Goal: Task Accomplishment & Management: Use online tool/utility

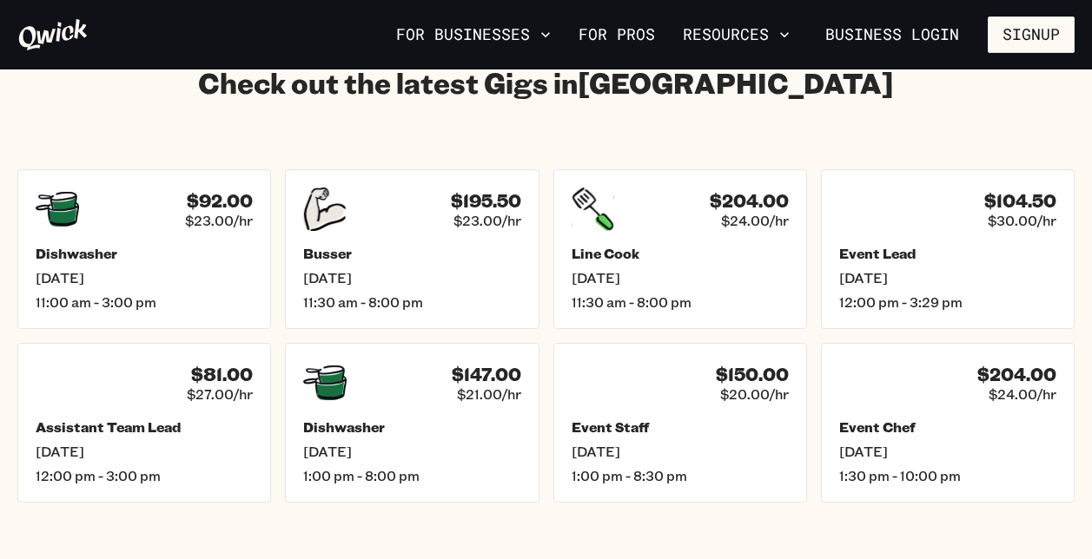
scroll to position [2453, 0]
click at [857, 269] on span "[DATE]" at bounding box center [948, 278] width 226 height 18
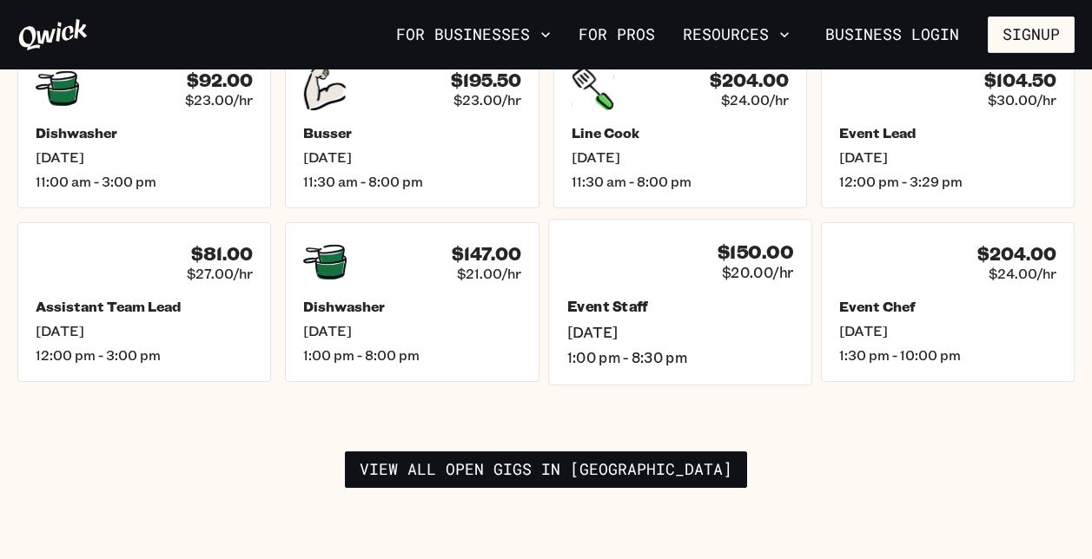
scroll to position [2574, 0]
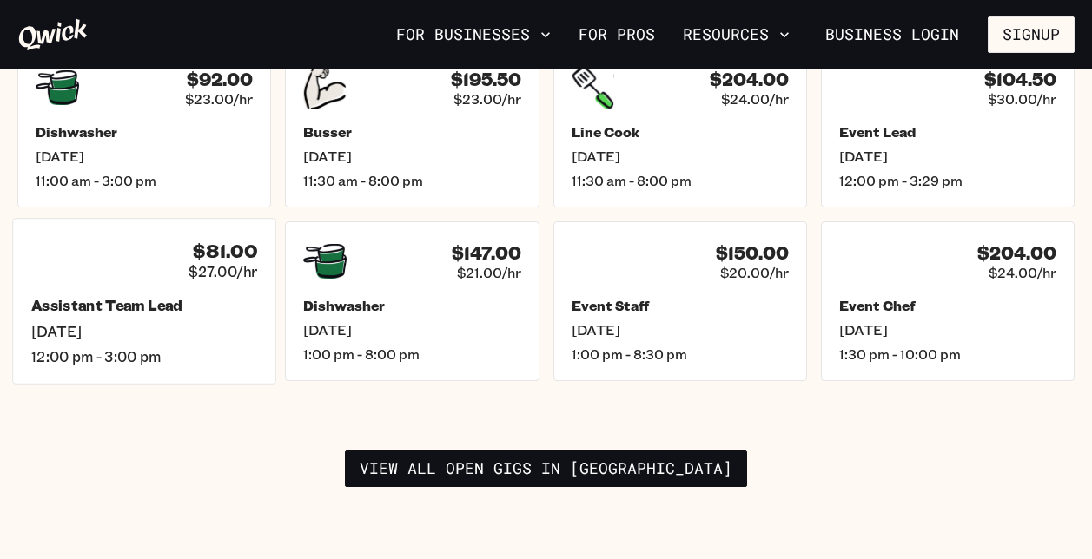
click at [201, 297] on div "Assistant Team Lead [DATE] 12:00 pm - 3:00 pm" at bounding box center [144, 331] width 226 height 69
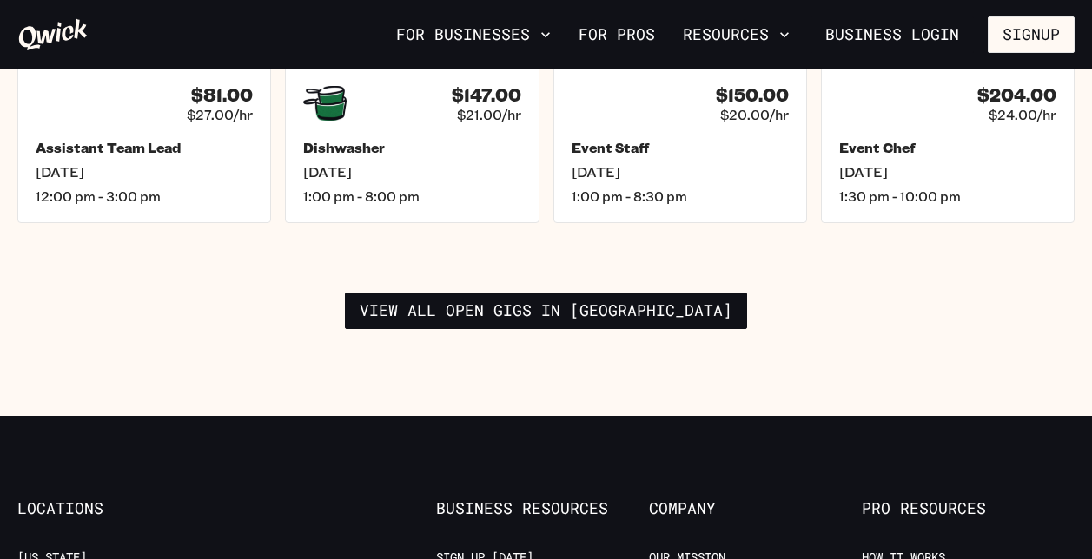
scroll to position [2733, 0]
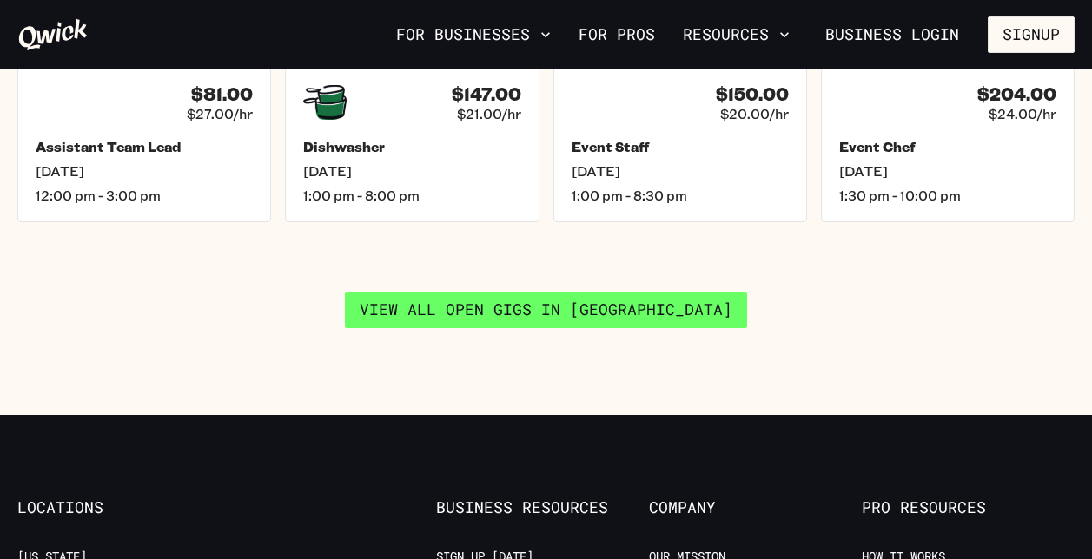
click at [556, 292] on link "View all open gigs in [GEOGRAPHIC_DATA]" at bounding box center [546, 310] width 402 height 36
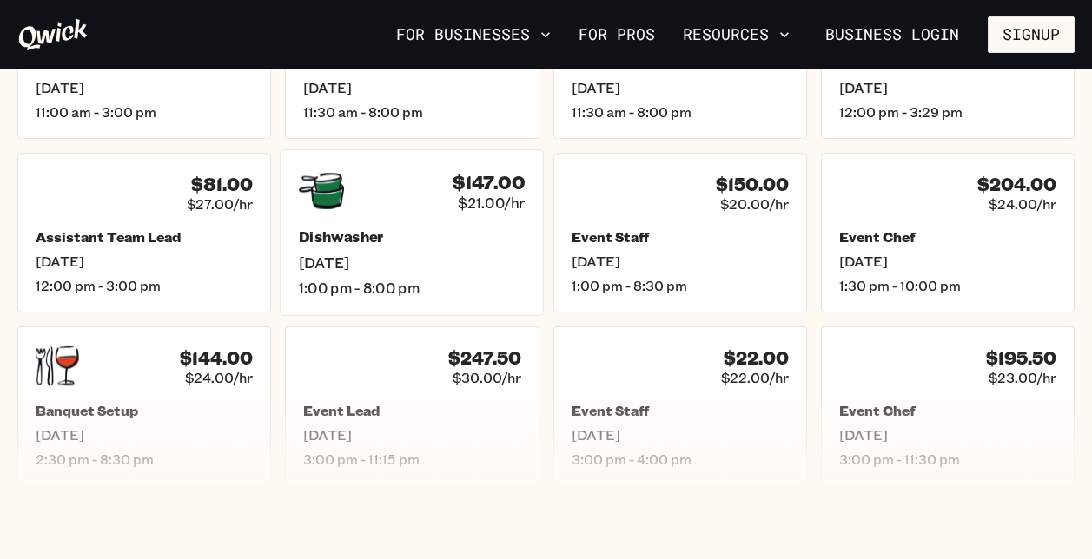
scroll to position [897, 0]
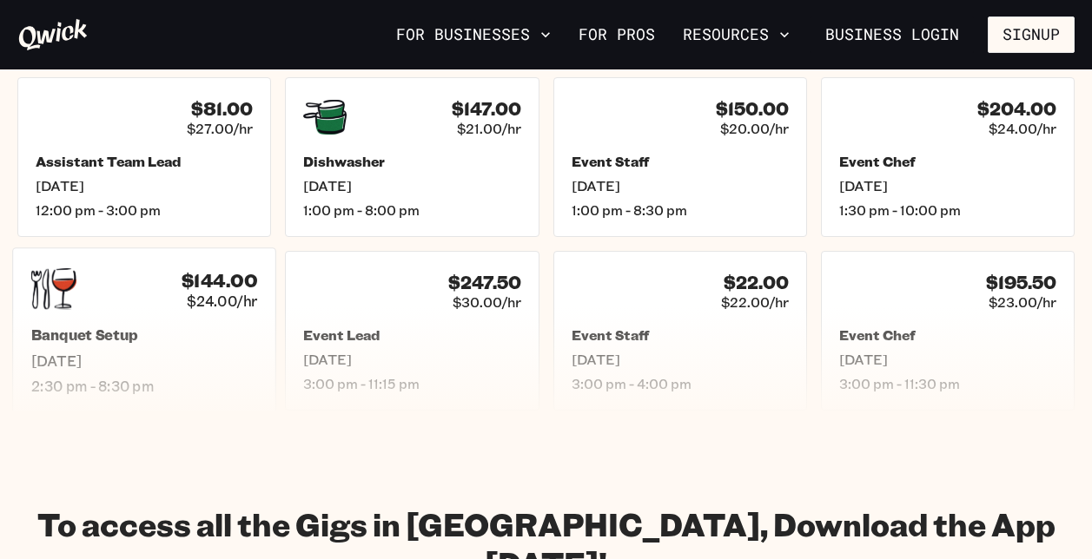
click at [197, 348] on div "Banquet Setup [DATE] 2:30 pm - 8:30 pm" at bounding box center [144, 361] width 226 height 69
